Goal: Task Accomplishment & Management: Manage account settings

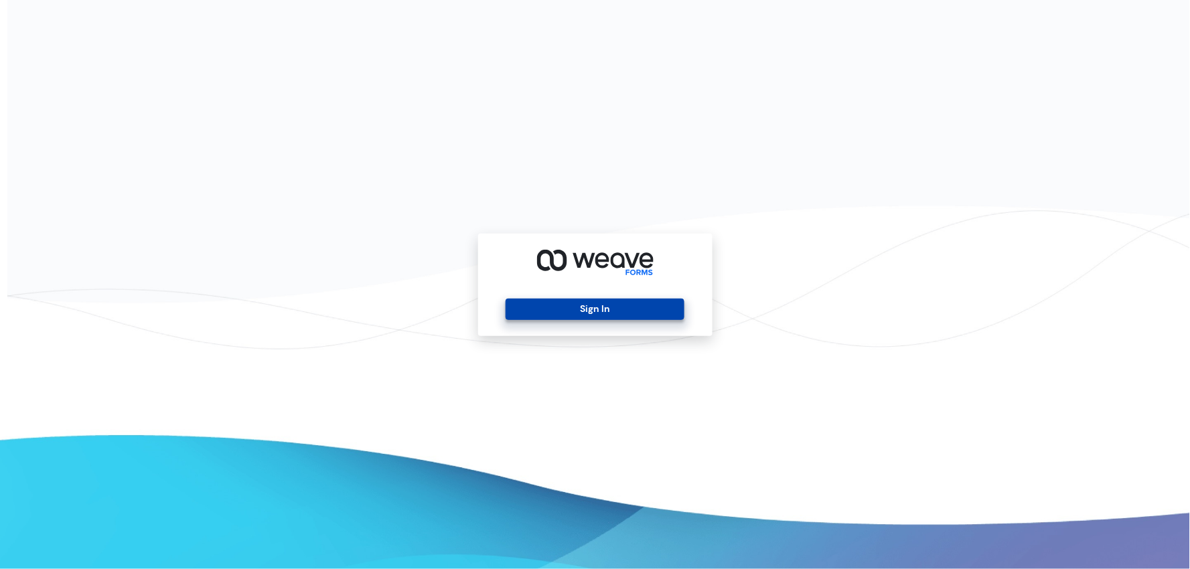
click at [601, 310] on button "Sign In" at bounding box center [595, 309] width 179 height 21
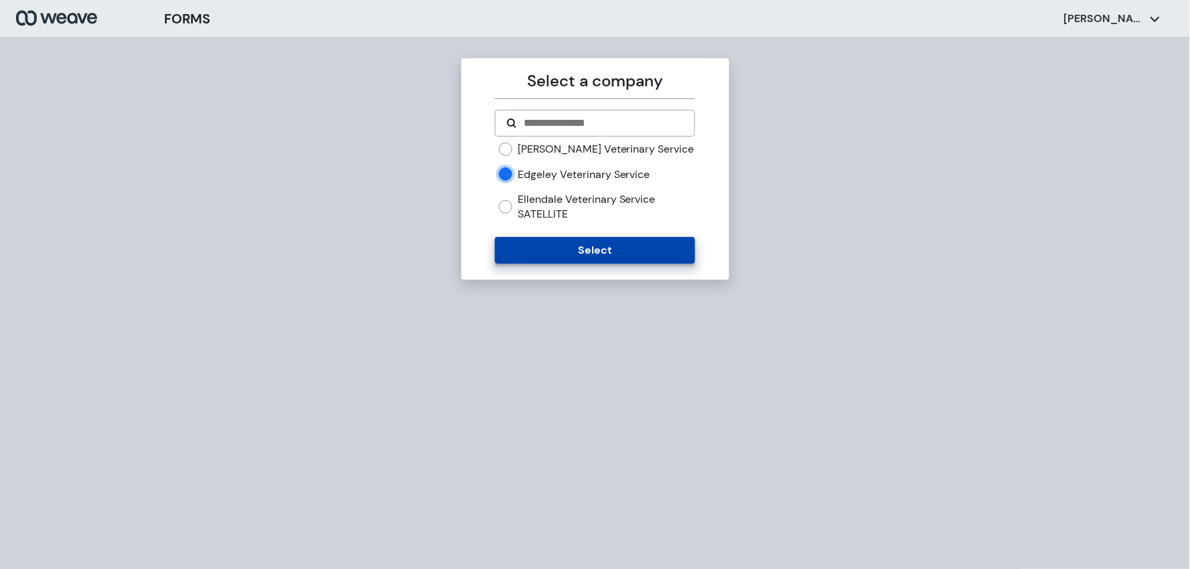
click at [554, 257] on button "Select" at bounding box center [595, 250] width 200 height 27
